Goal: Contribute content: Add original content to the website for others to see

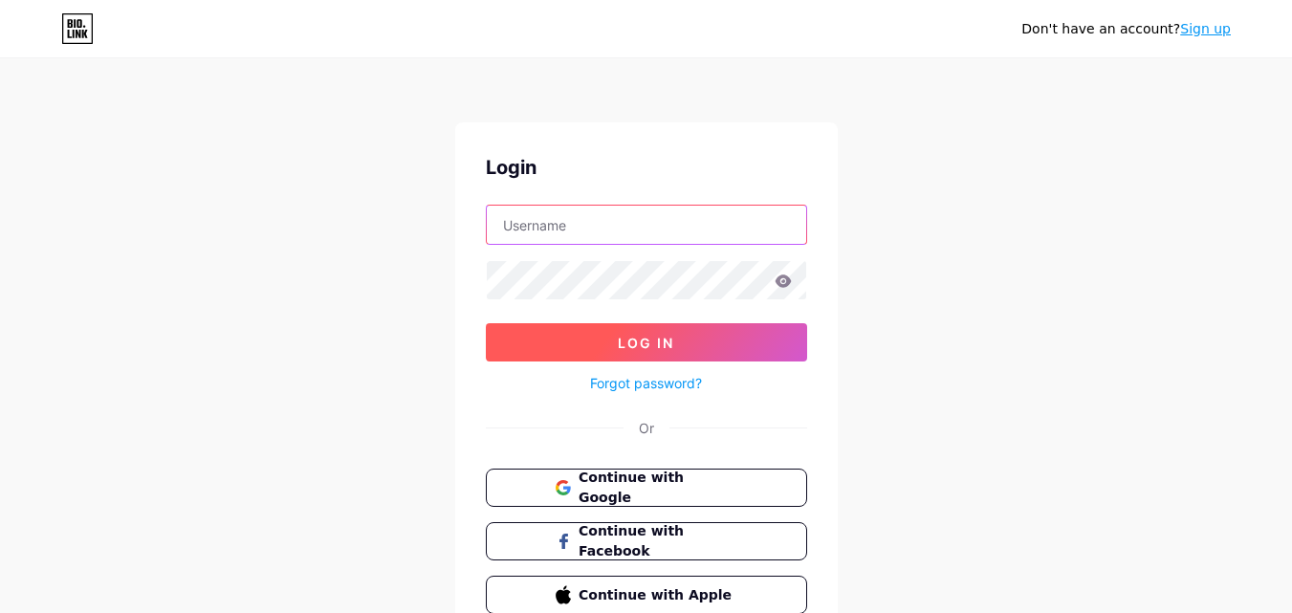
type input "[EMAIL_ADDRESS][DOMAIN_NAME]"
click at [651, 347] on span "Log In" at bounding box center [646, 343] width 56 height 16
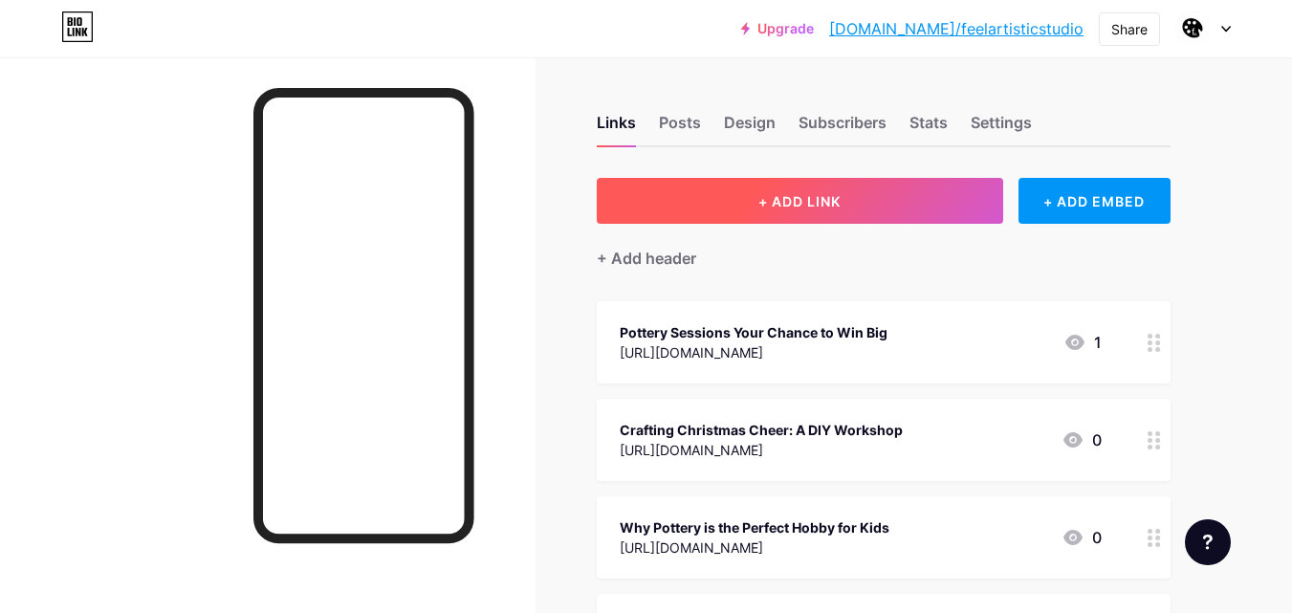
click at [813, 207] on span "+ ADD LINK" at bounding box center [800, 201] width 82 height 16
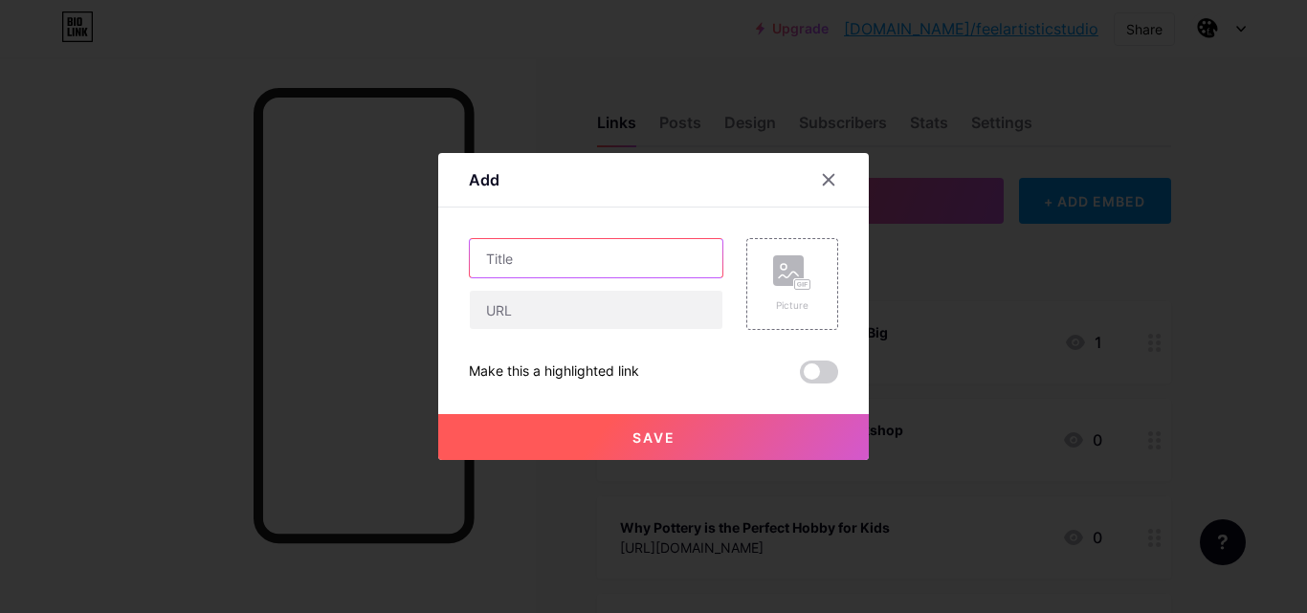
click at [570, 257] on input "text" at bounding box center [596, 258] width 253 height 38
paste input "Discover Creativity with Stained Glass Classes: A Guide for Beginners"
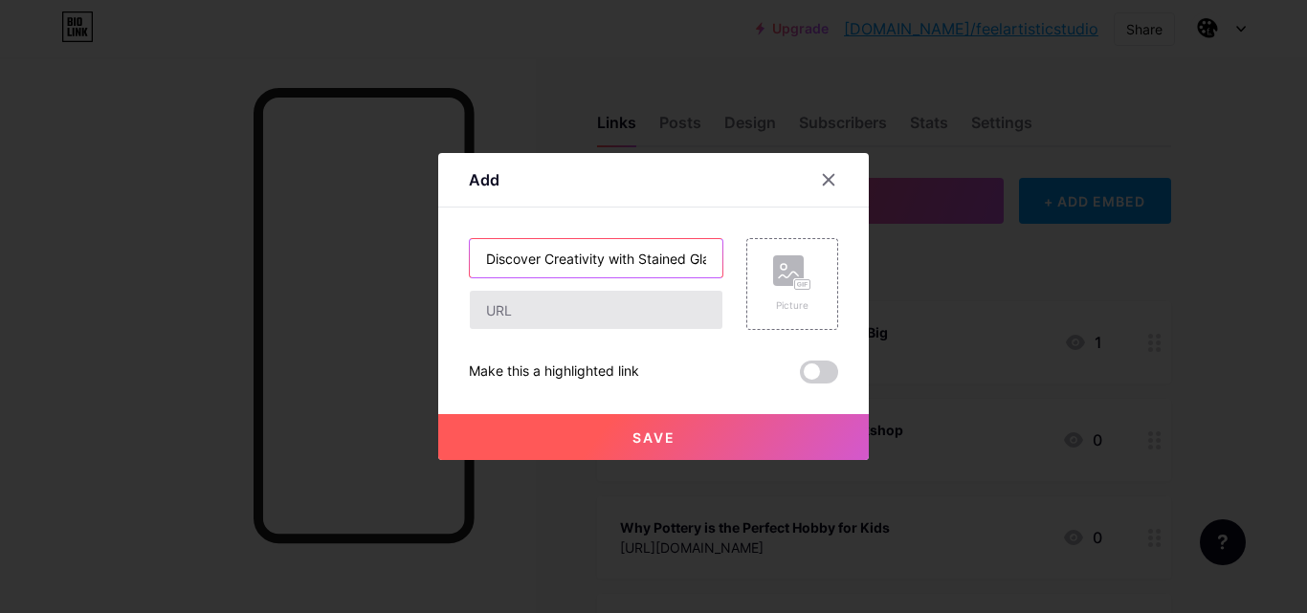
scroll to position [0, 223]
type input "Discover Creativity with Stained Glass Classes: A Guide for Beginners"
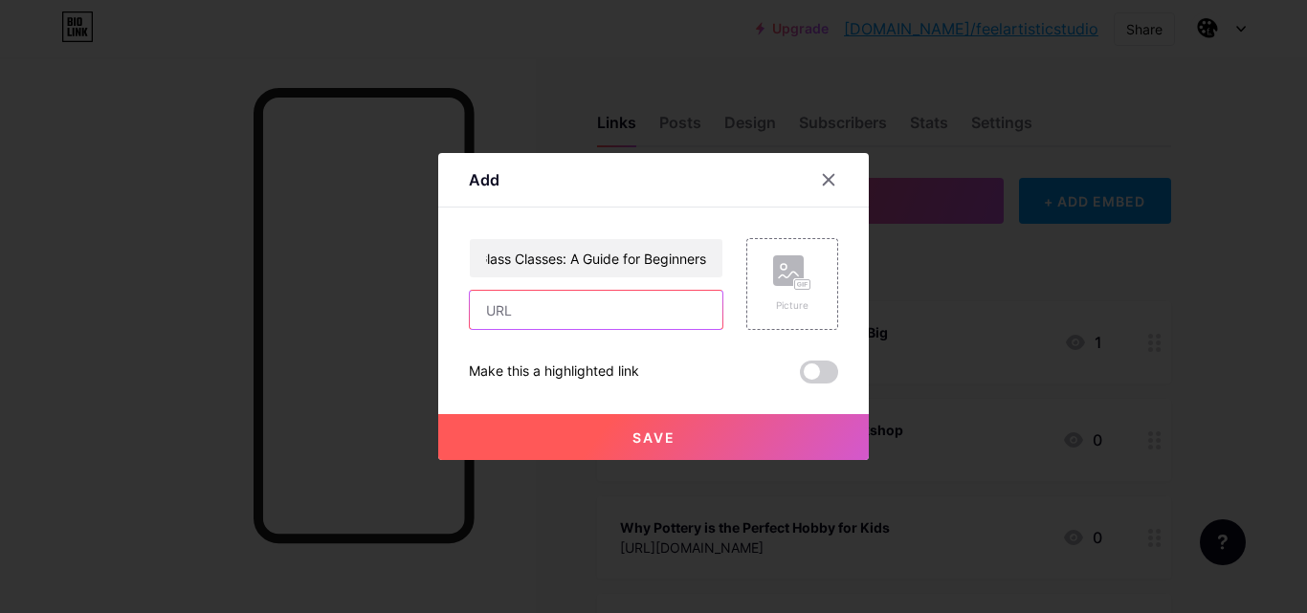
scroll to position [0, 0]
click at [554, 320] on input "text" at bounding box center [596, 310] width 253 height 38
paste input "[URL][DOMAIN_NAME]"
type input "[URL][DOMAIN_NAME]"
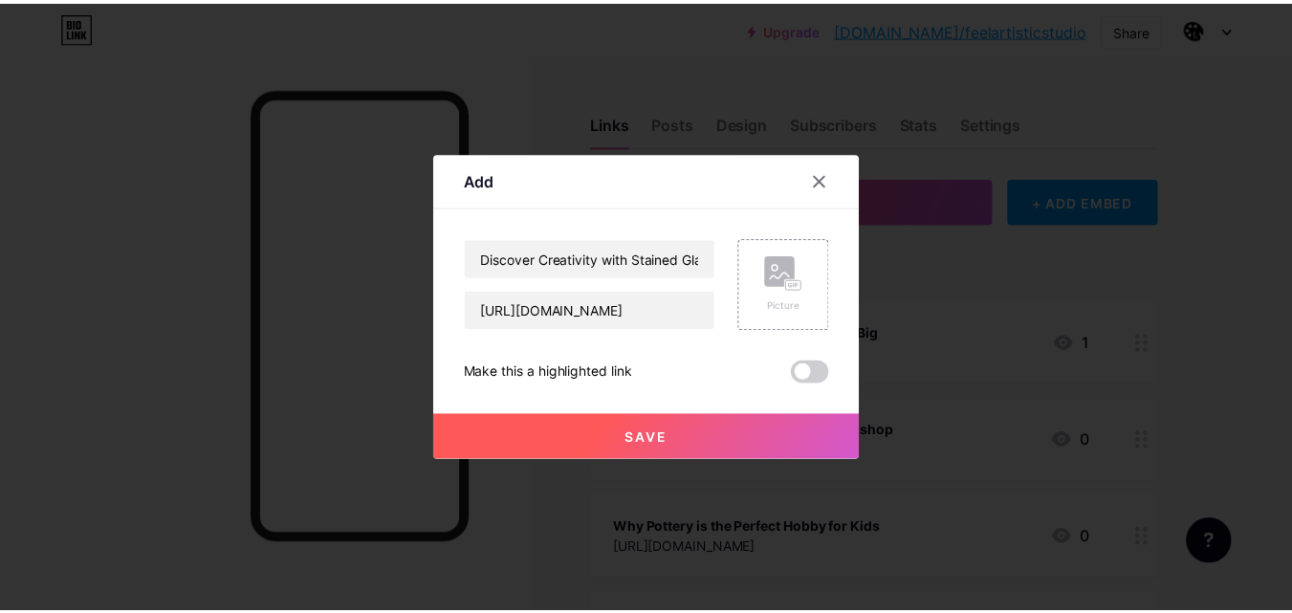
scroll to position [0, 0]
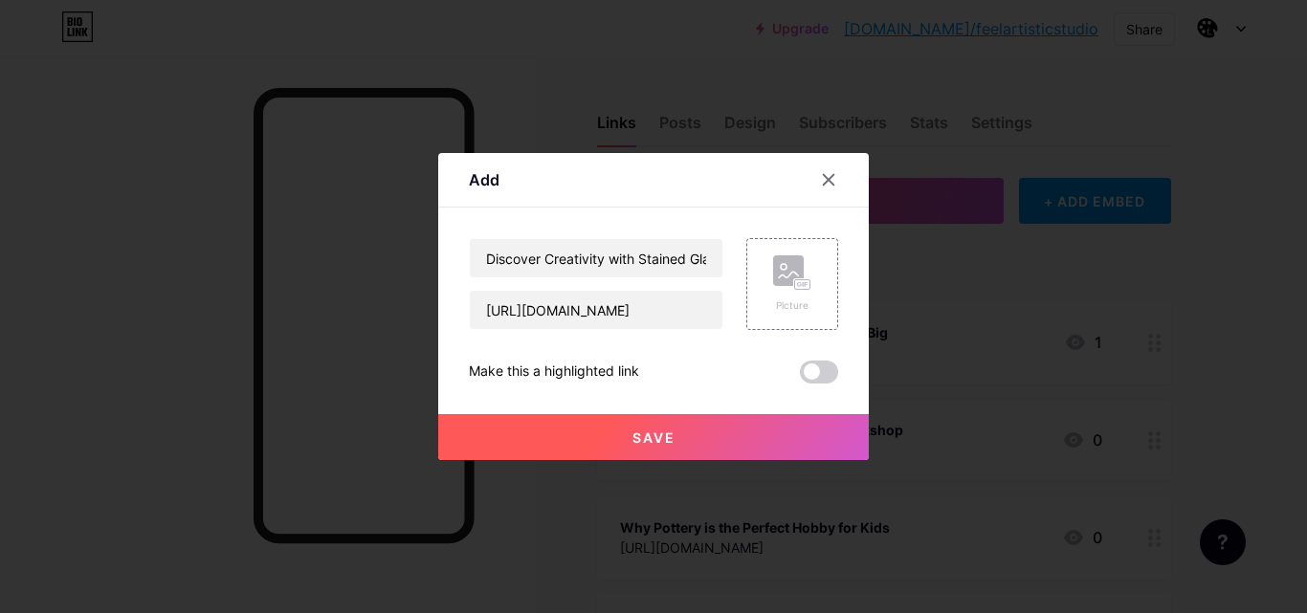
click at [667, 439] on span "Save" at bounding box center [653, 438] width 43 height 16
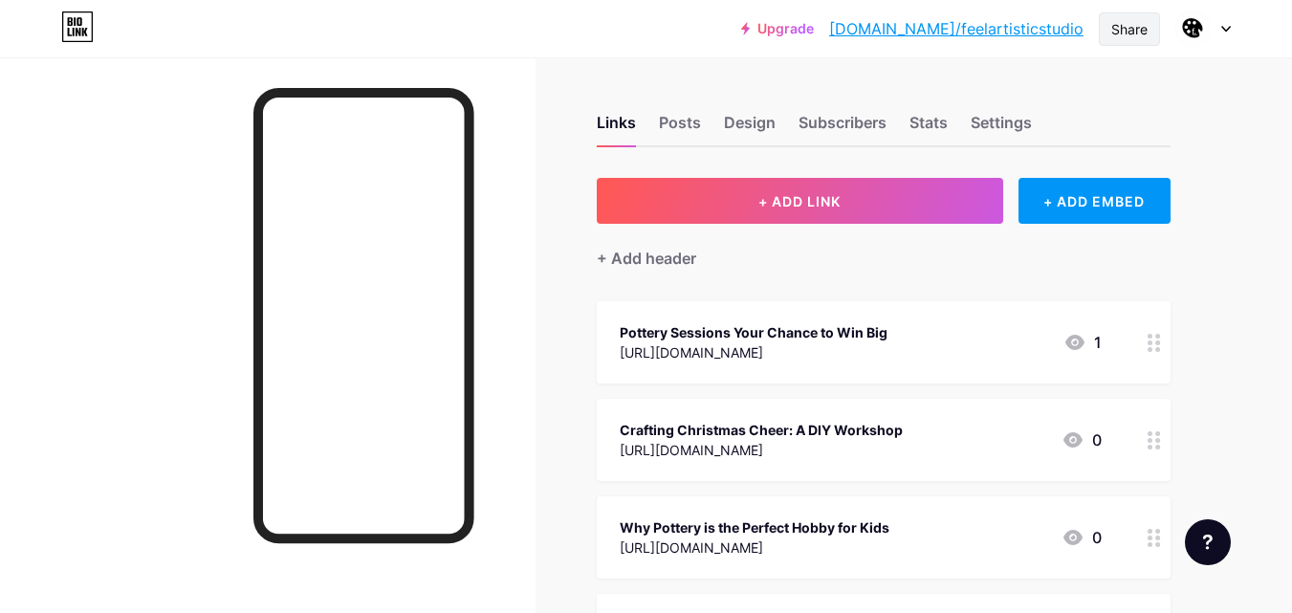
click at [1149, 28] on div "Share" at bounding box center [1129, 28] width 61 height 33
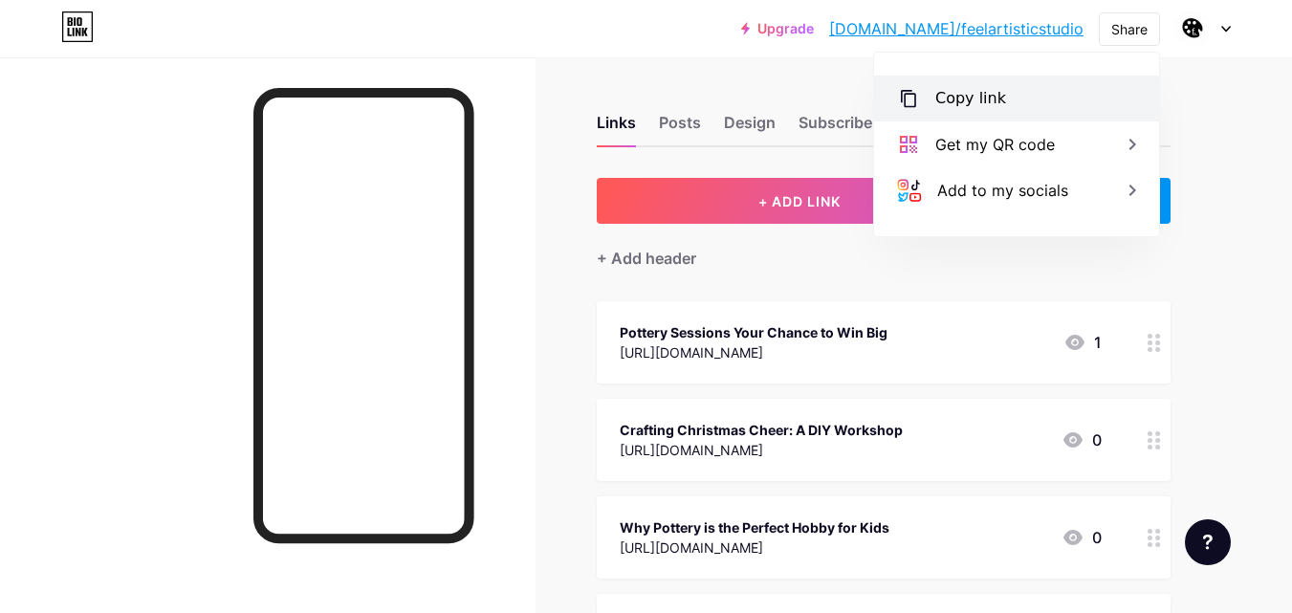
click at [1024, 97] on div "Copy link" at bounding box center [1016, 99] width 285 height 46
